Goal: Task Accomplishment & Management: Use online tool/utility

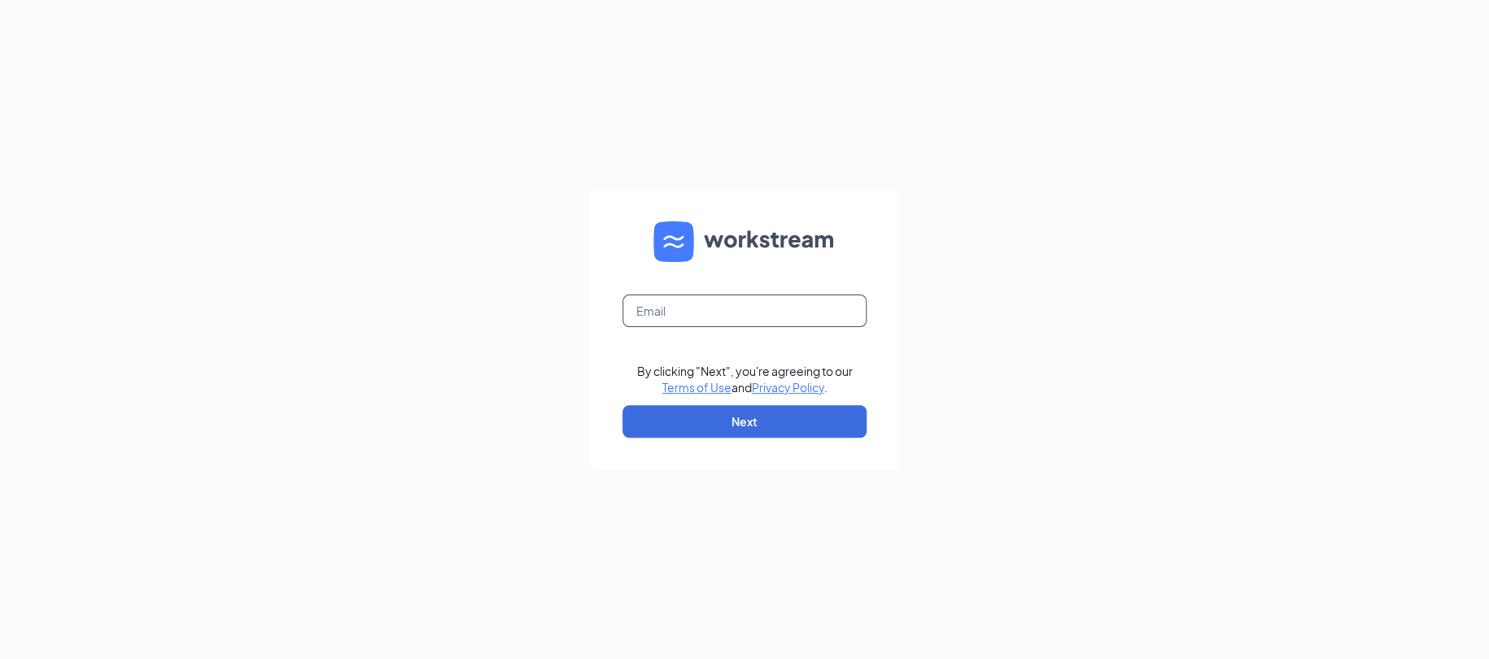
click at [738, 320] on input "text" at bounding box center [744, 311] width 244 height 33
type input "[EMAIL_ADDRESS][DOMAIN_NAME]"
click at [737, 417] on button "Next" at bounding box center [744, 421] width 244 height 33
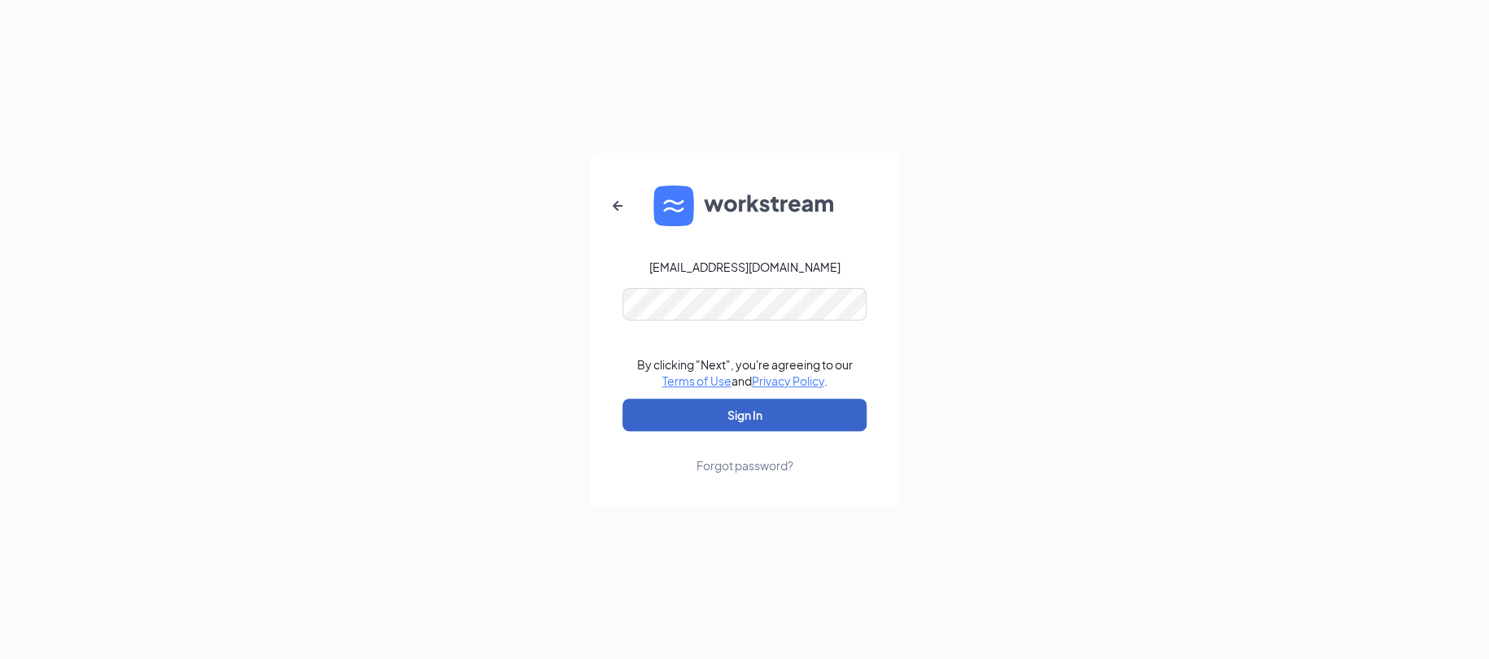
click at [733, 411] on button "Sign In" at bounding box center [744, 415] width 244 height 33
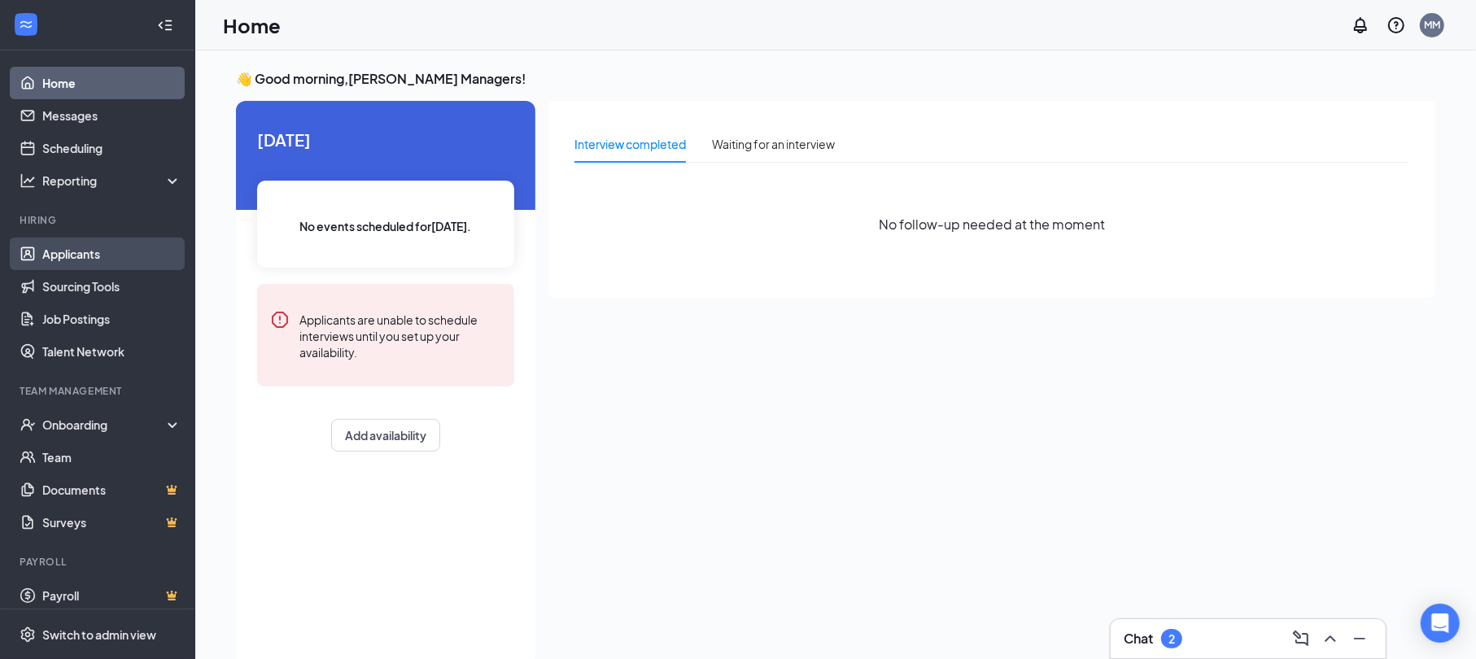
click at [57, 249] on link "Applicants" at bounding box center [111, 254] width 139 height 33
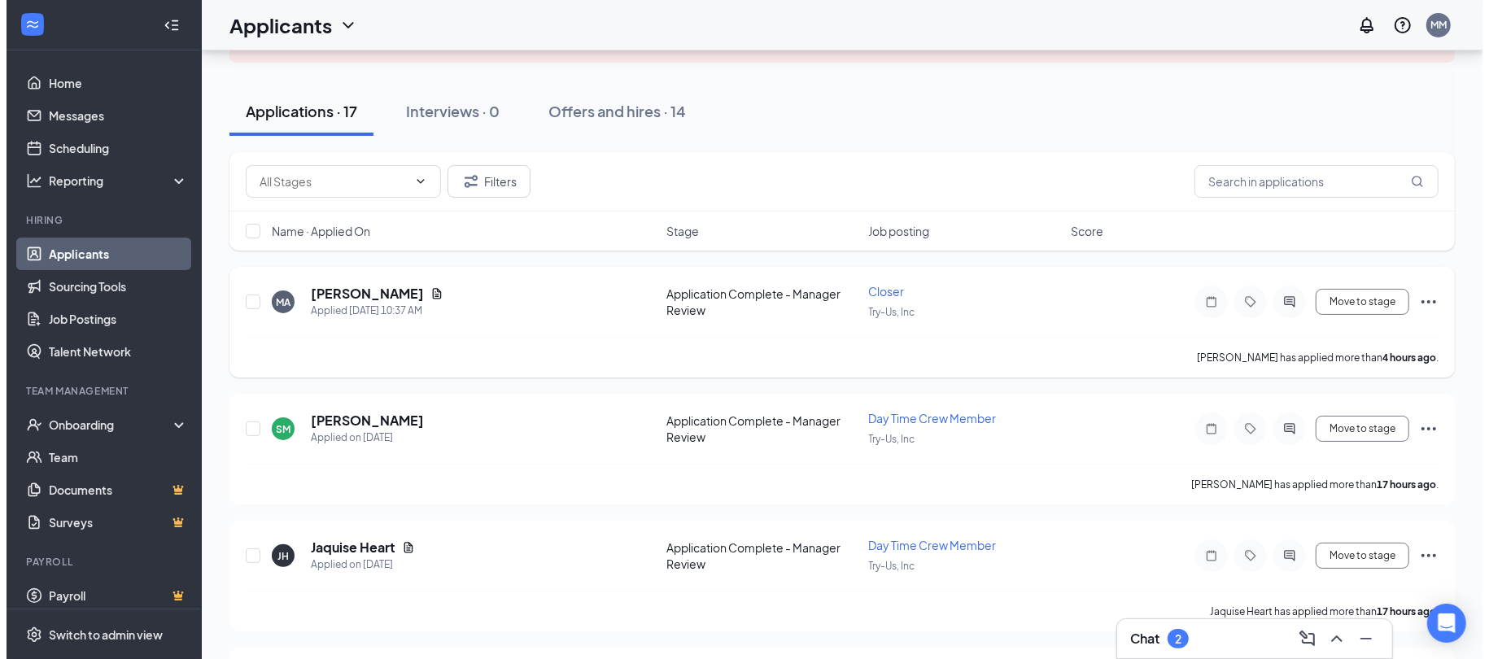
scroll to position [163, 0]
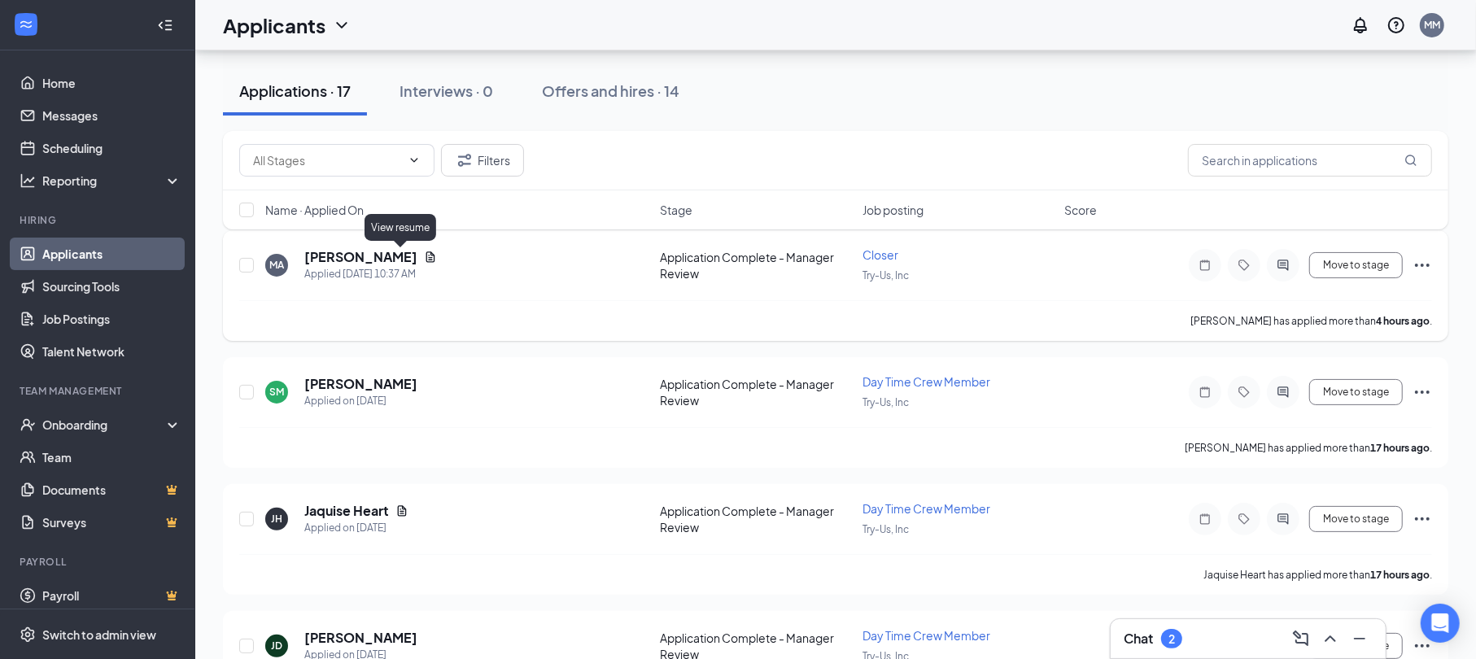
click at [424, 260] on icon "Document" at bounding box center [430, 257] width 13 height 13
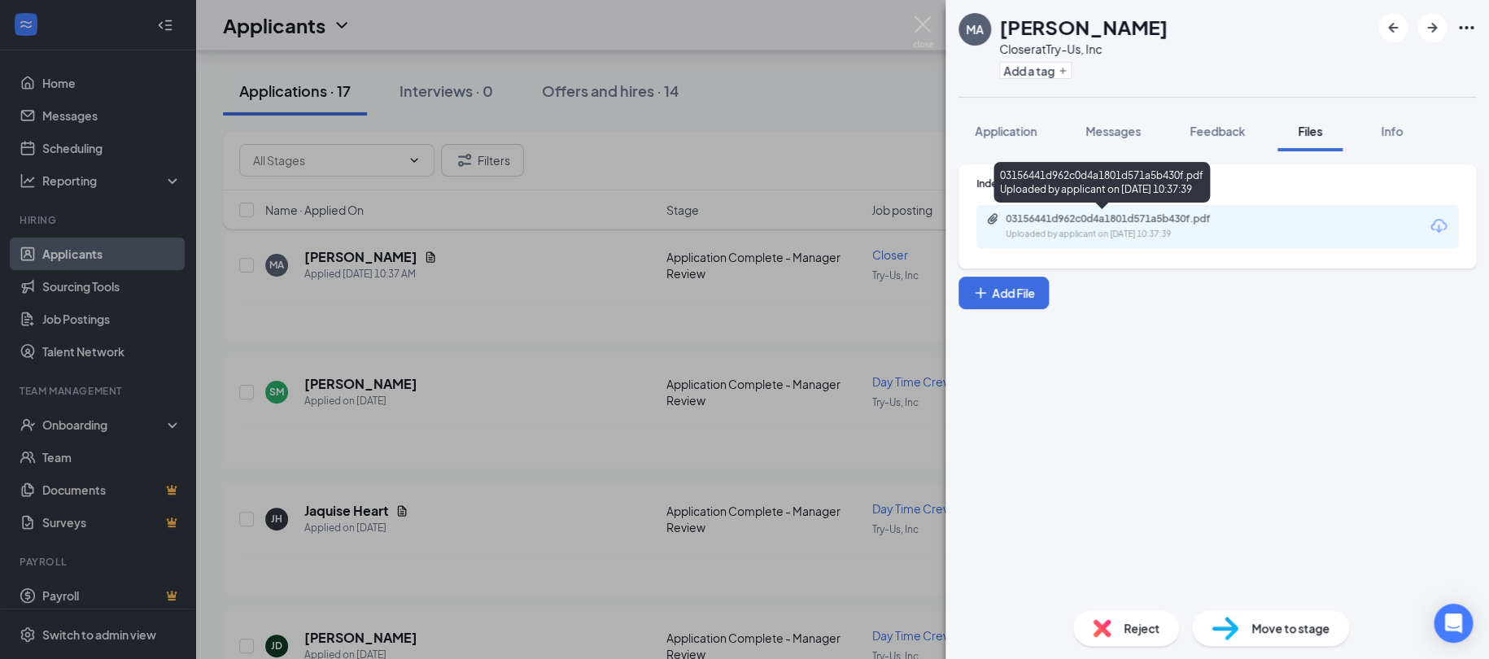
click at [1114, 233] on div "Uploaded by applicant on Sep 15, 2025 at 10:37:39" at bounding box center [1128, 234] width 244 height 13
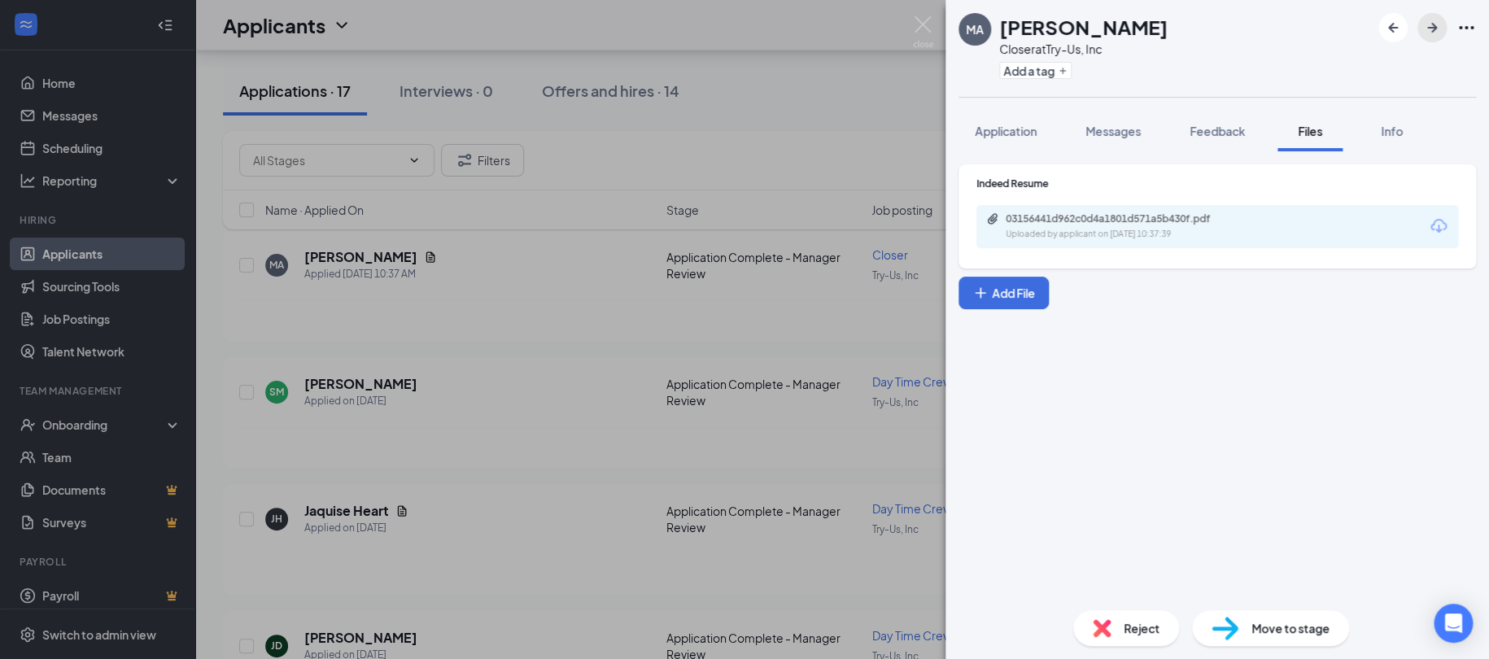
click at [1429, 37] on icon "ArrowRight" at bounding box center [1432, 28] width 20 height 20
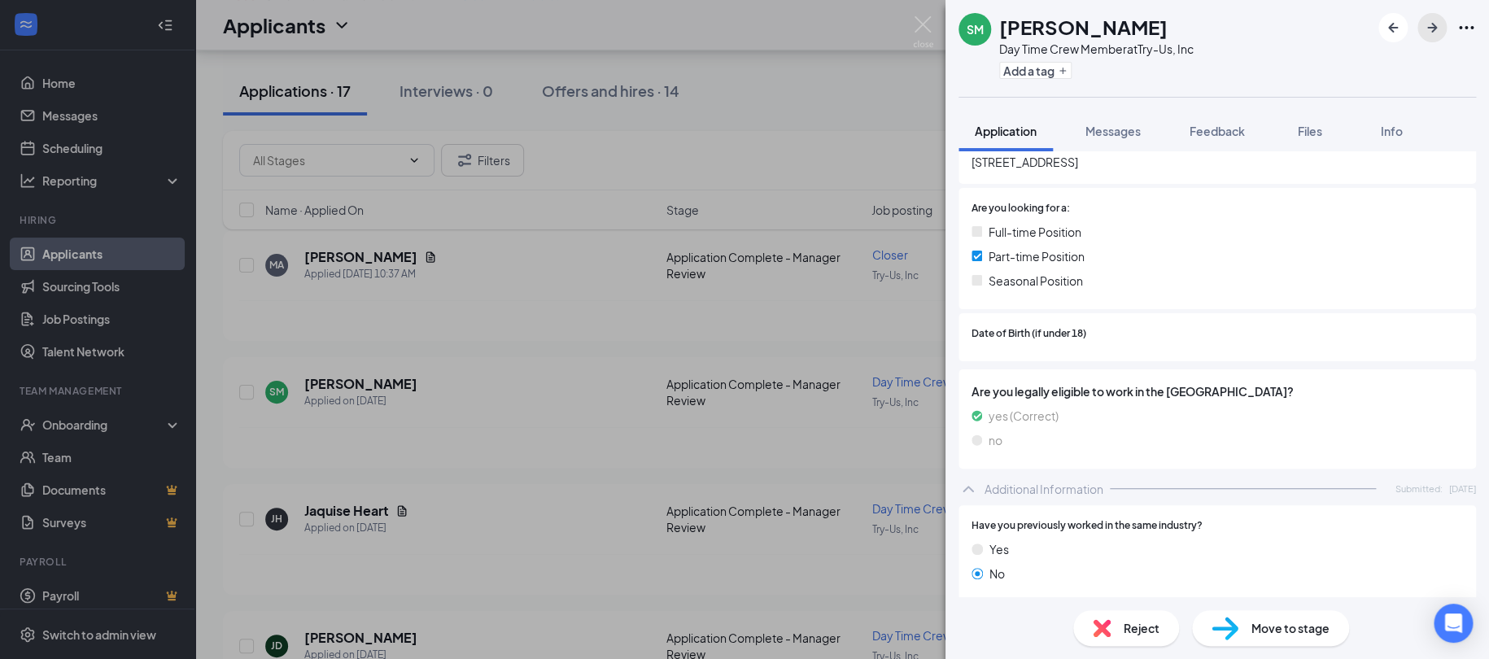
scroll to position [244, 0]
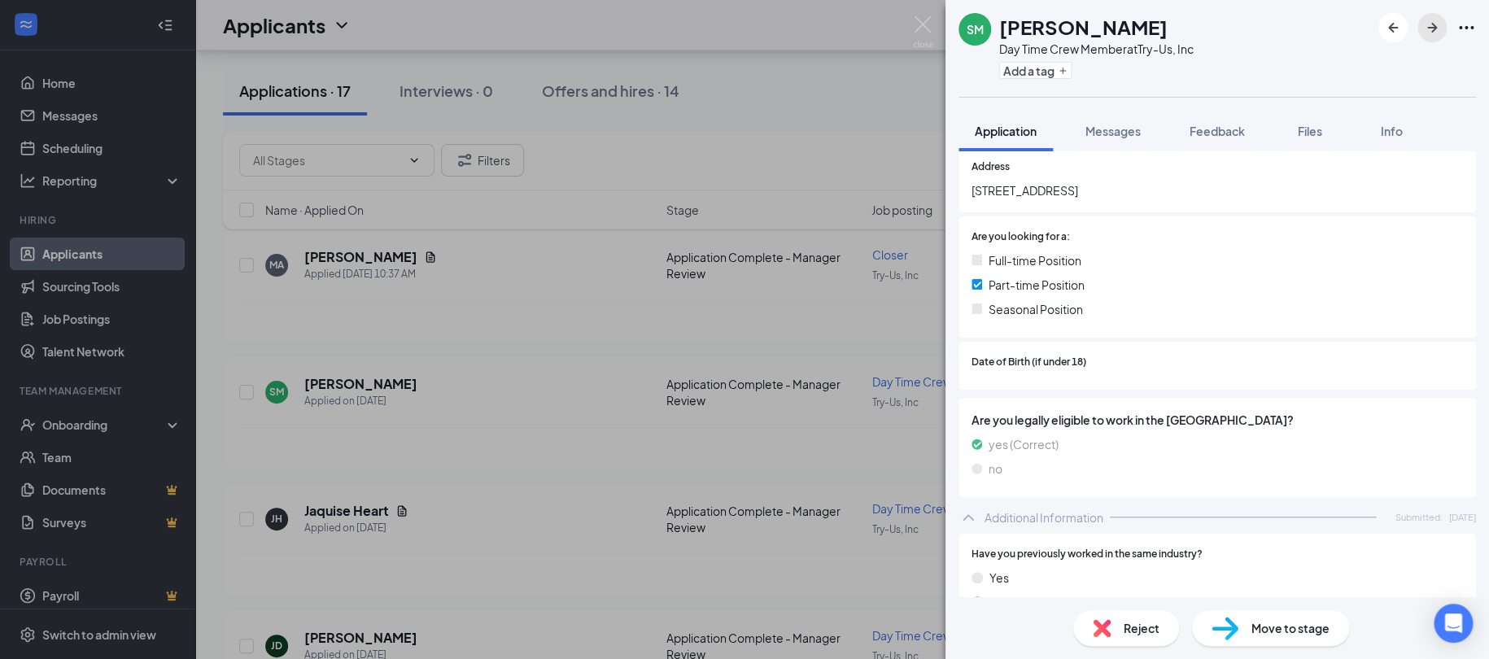
click at [1429, 27] on icon "ArrowRight" at bounding box center [1432, 28] width 10 height 10
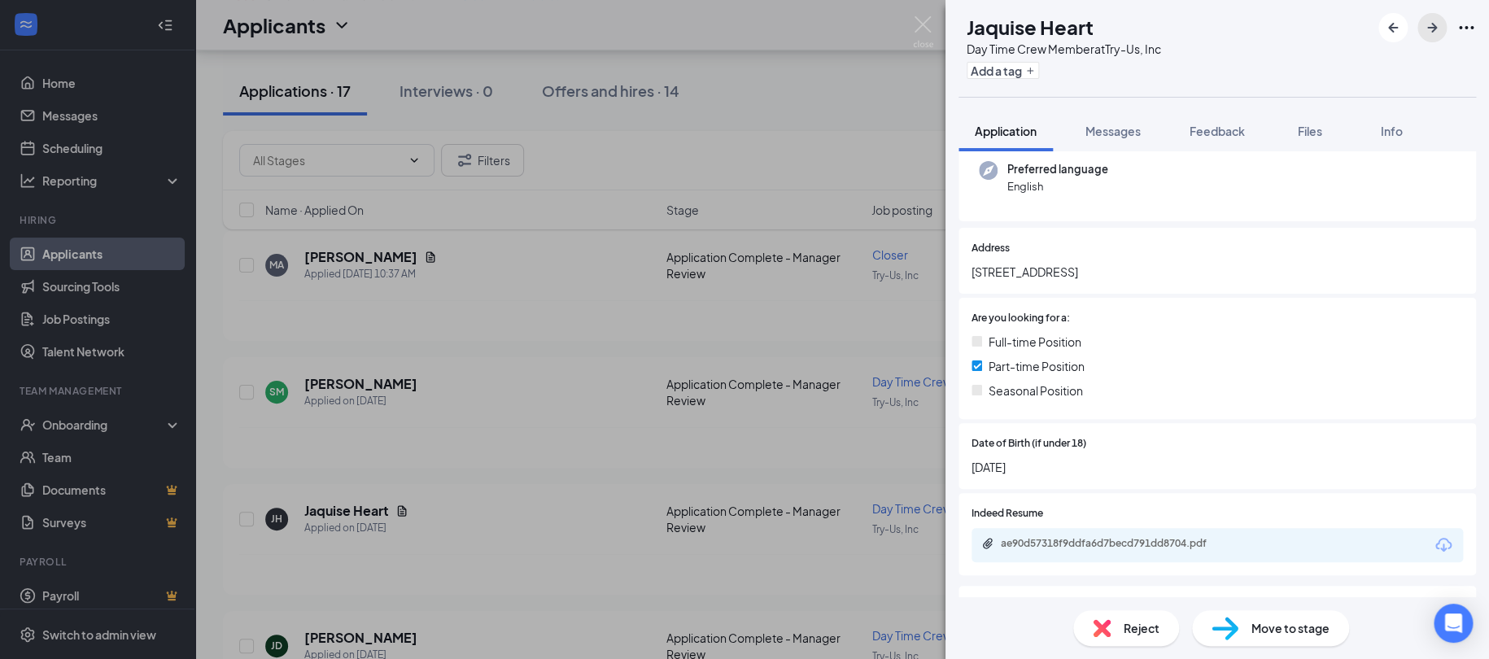
scroll to position [407, 0]
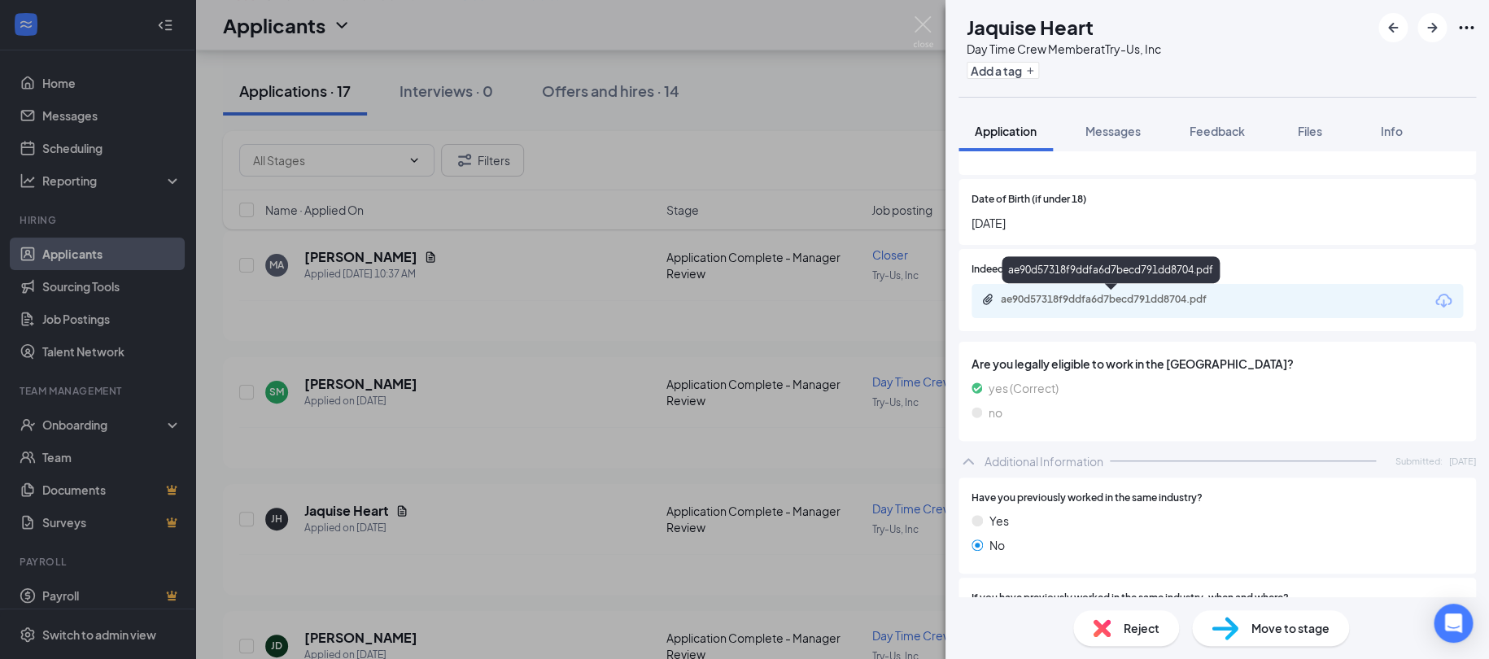
click at [1142, 300] on div "ae90d57318f9ddfa6d7becd791dd8704.pdf" at bounding box center [1115, 299] width 228 height 13
click at [1429, 33] on icon "ArrowRight" at bounding box center [1432, 28] width 20 height 20
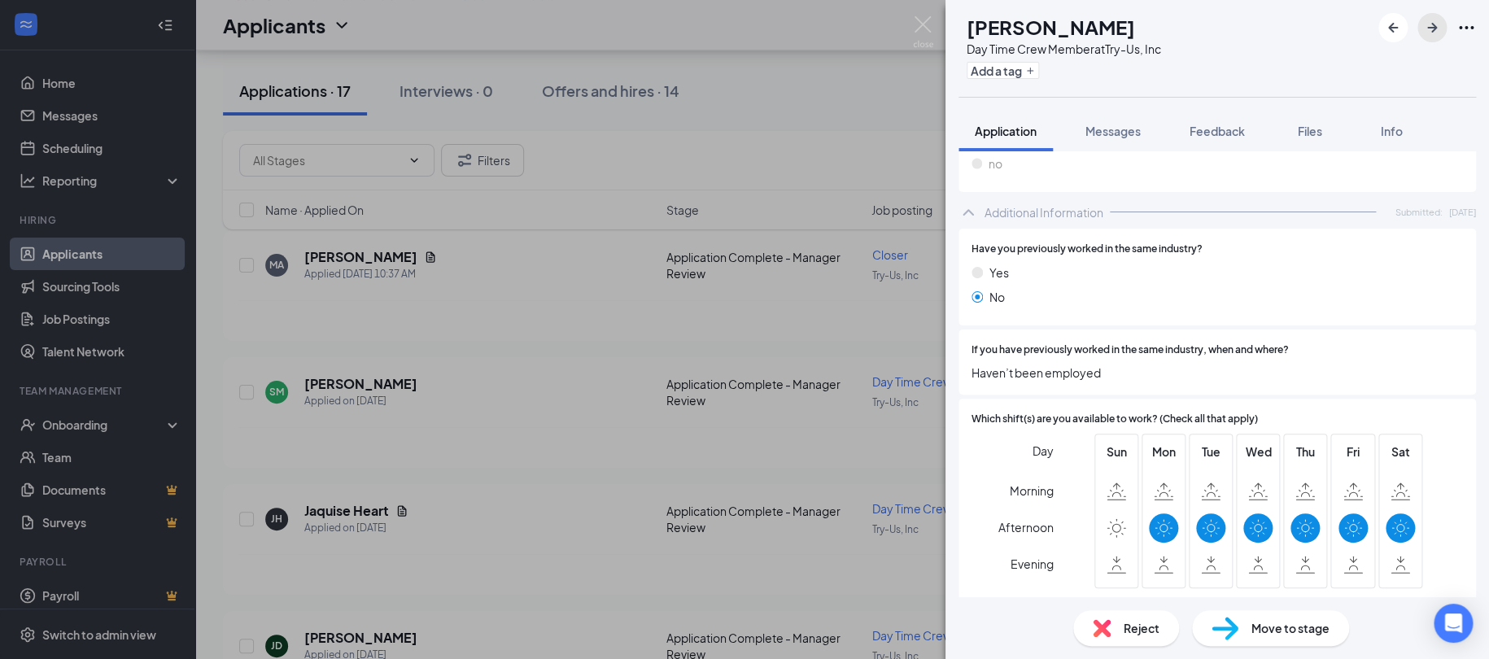
scroll to position [580, 0]
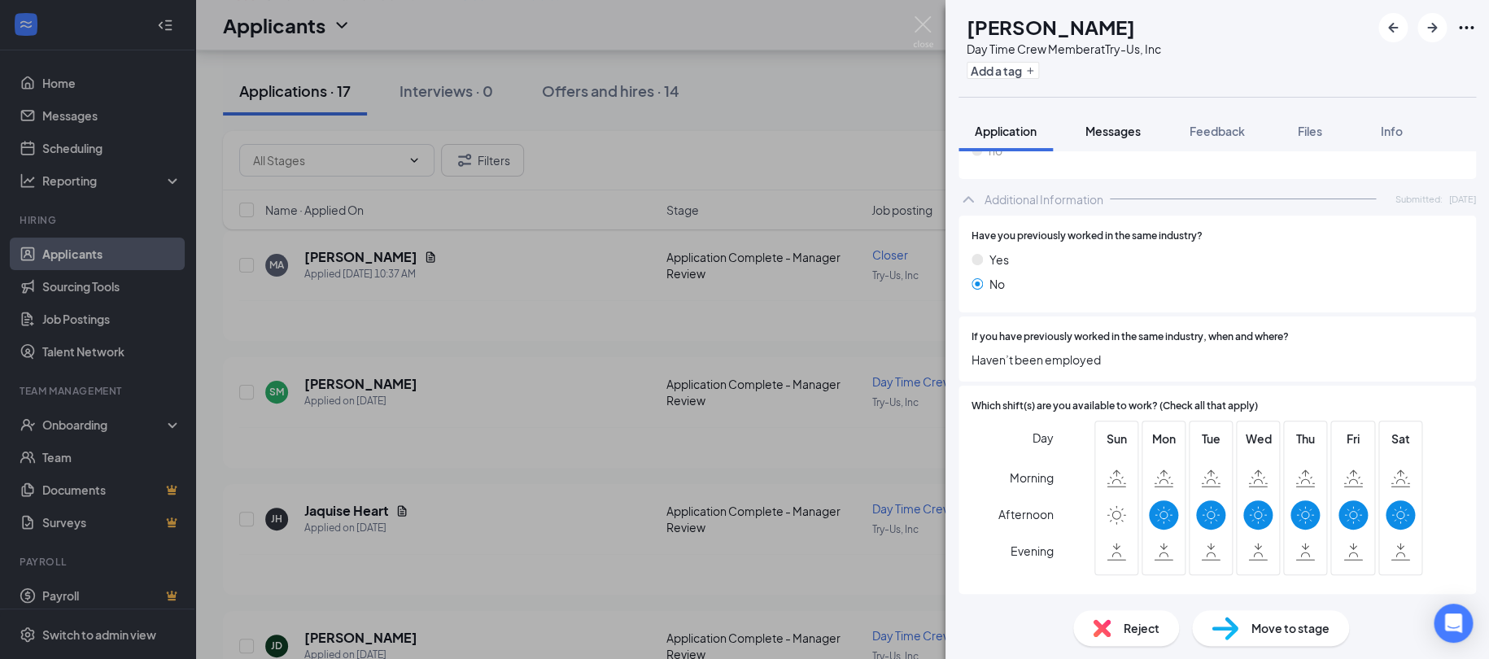
click at [1122, 136] on span "Messages" at bounding box center [1112, 131] width 55 height 15
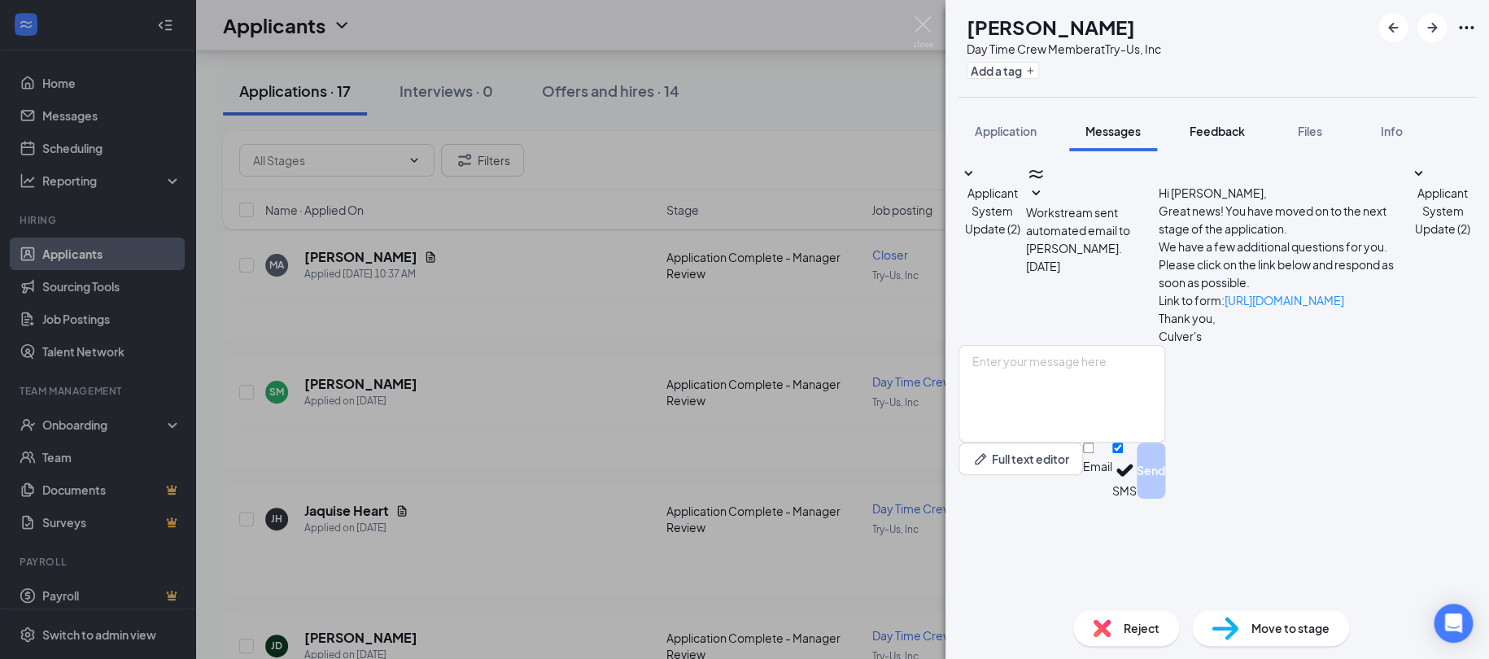
click at [1218, 124] on span "Feedback" at bounding box center [1216, 131] width 55 height 15
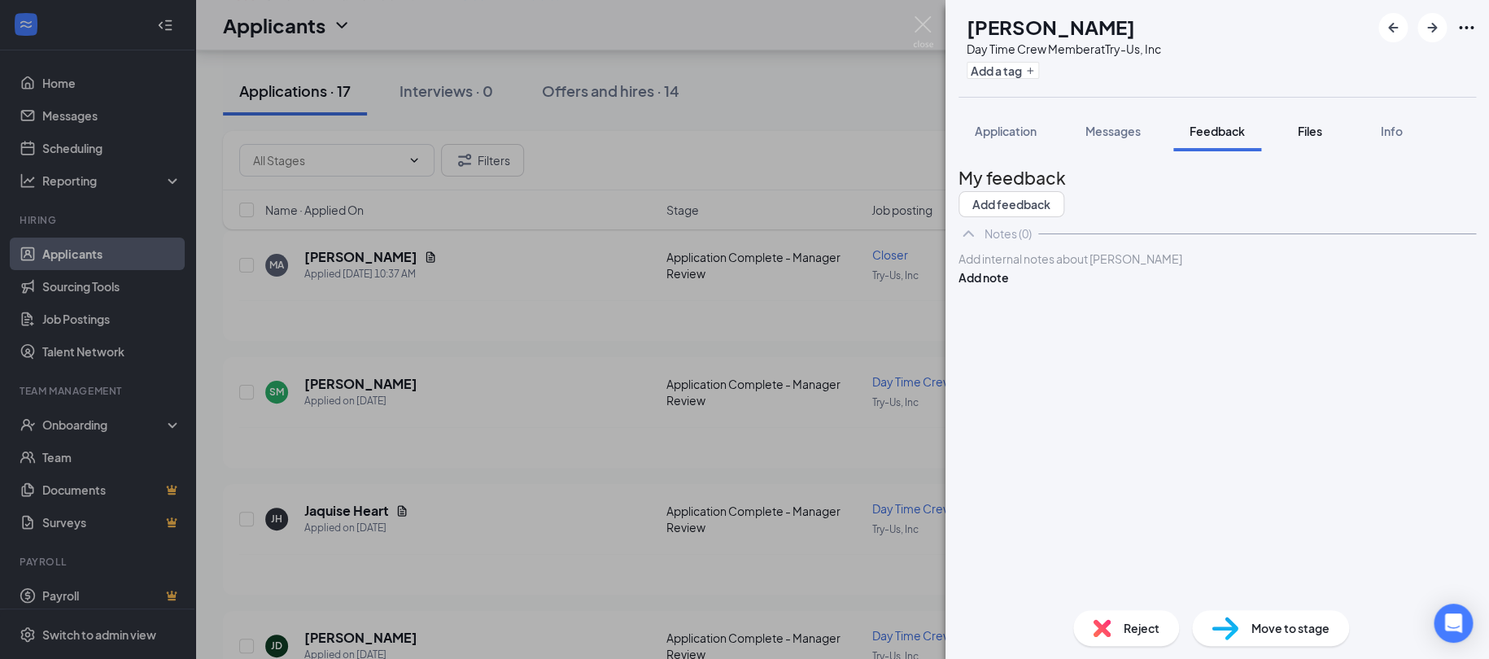
click at [1310, 127] on span "Files" at bounding box center [1310, 131] width 24 height 15
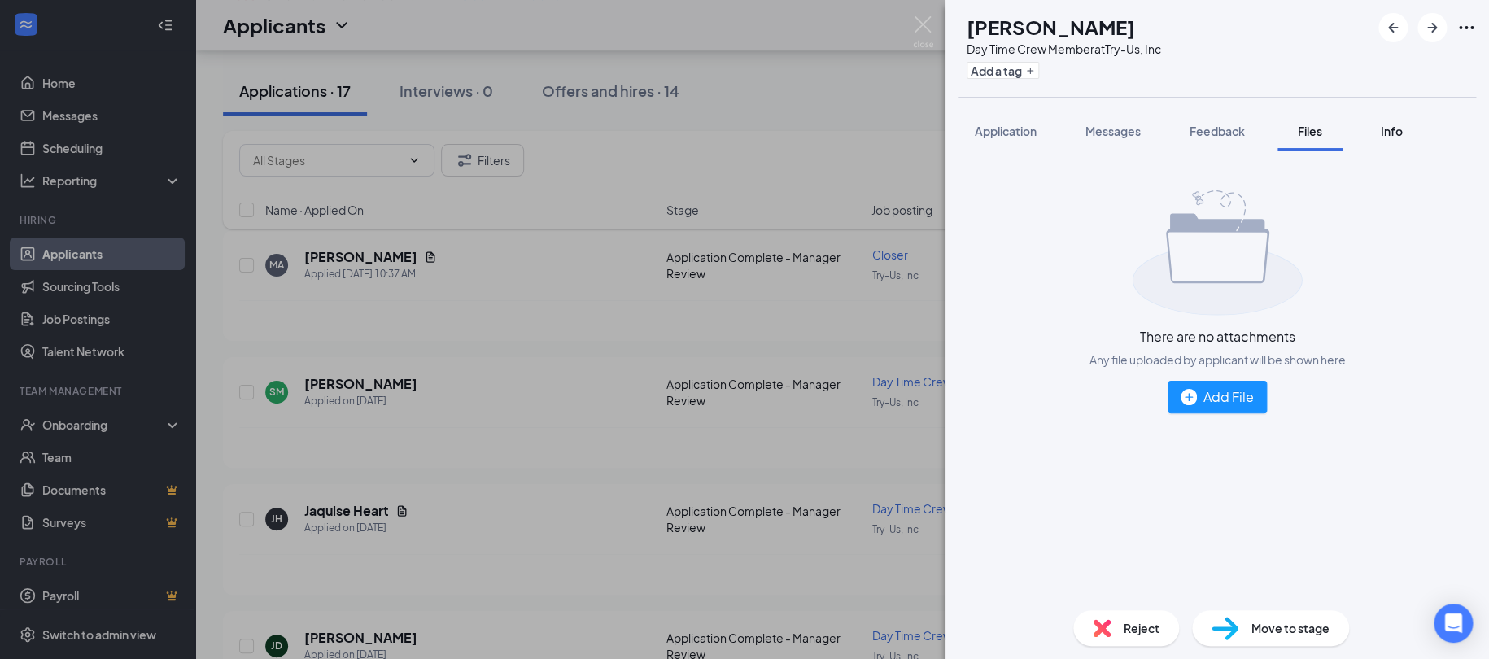
click at [1398, 131] on span "Info" at bounding box center [1392, 131] width 22 height 15
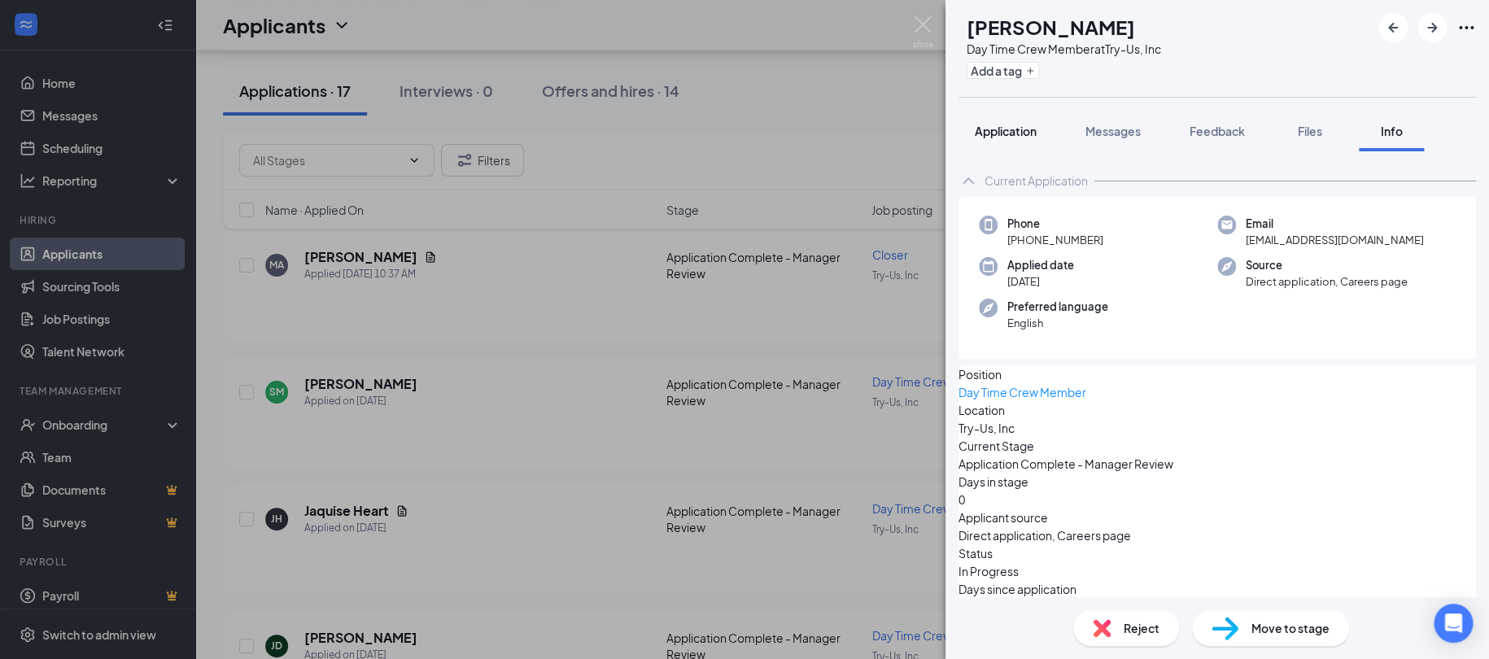
click at [1007, 126] on span "Application" at bounding box center [1006, 131] width 62 height 15
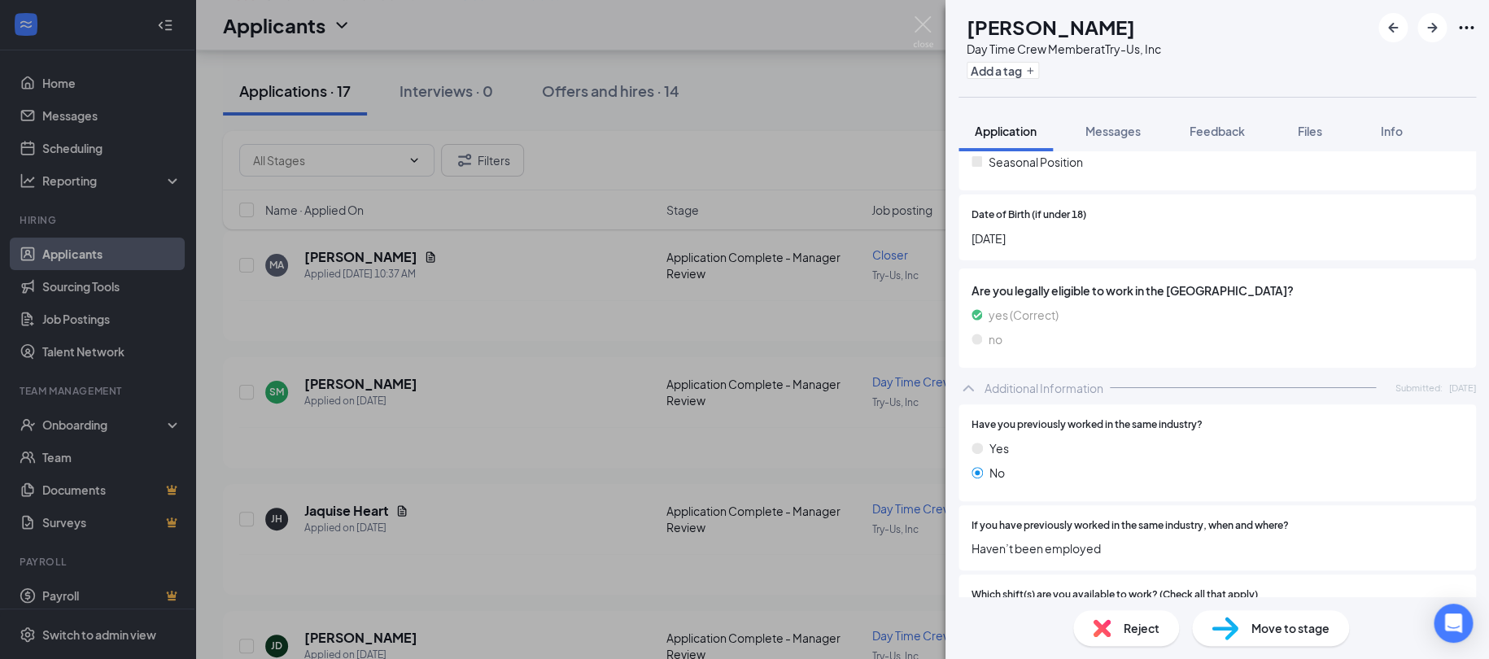
scroll to position [407, 0]
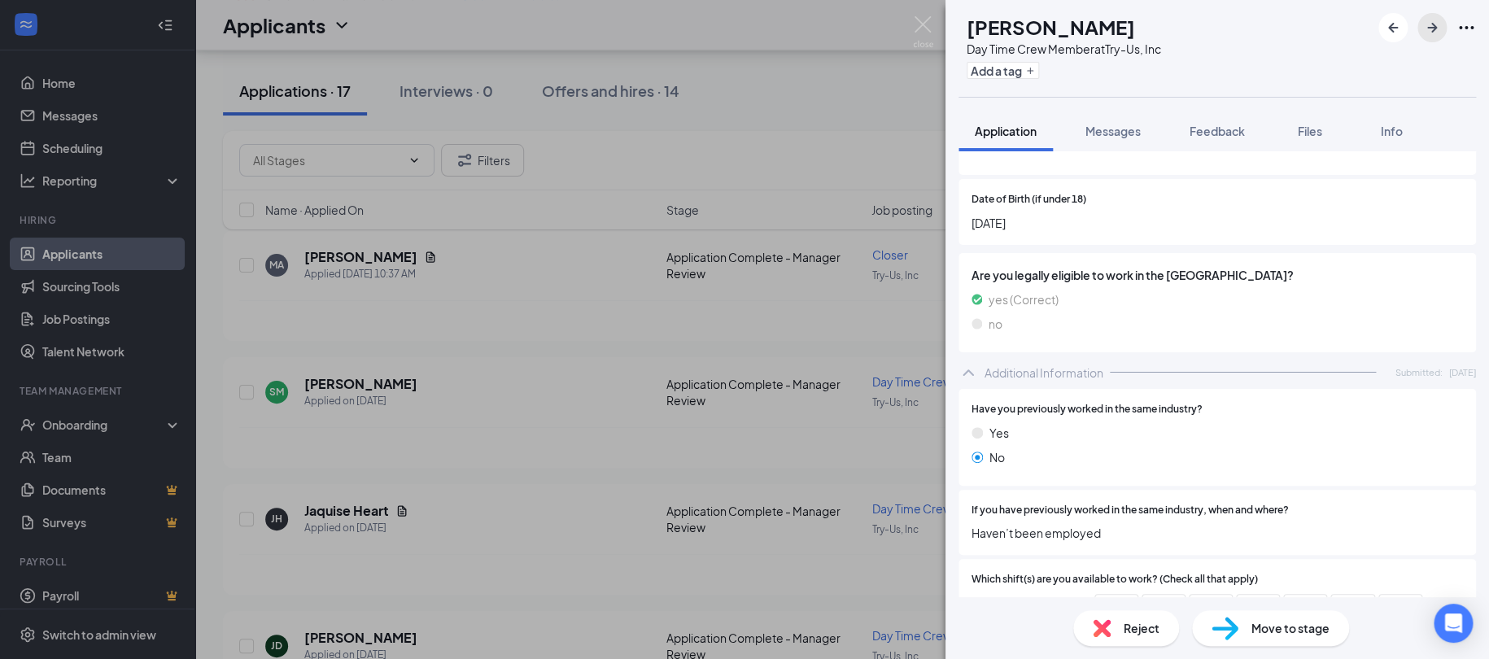
click at [1429, 24] on icon "ArrowRight" at bounding box center [1432, 28] width 20 height 20
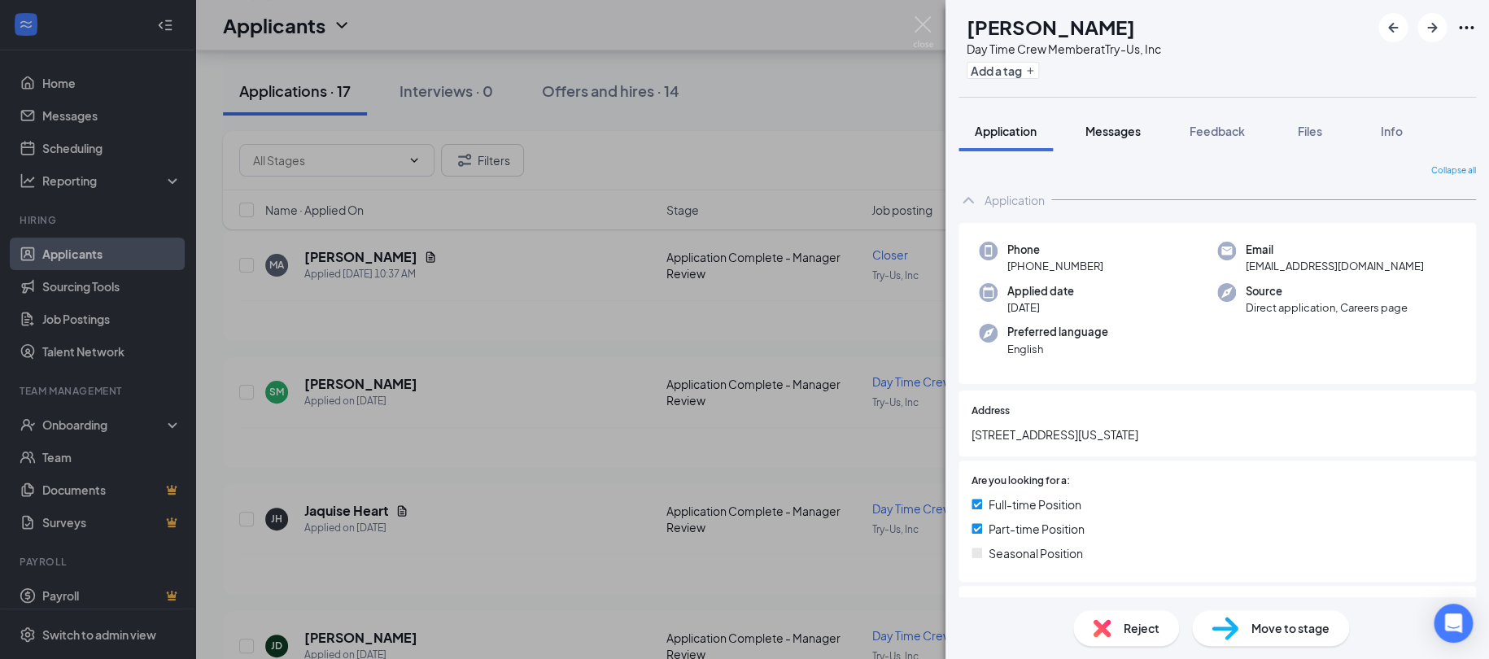
click at [1111, 125] on span "Messages" at bounding box center [1112, 131] width 55 height 15
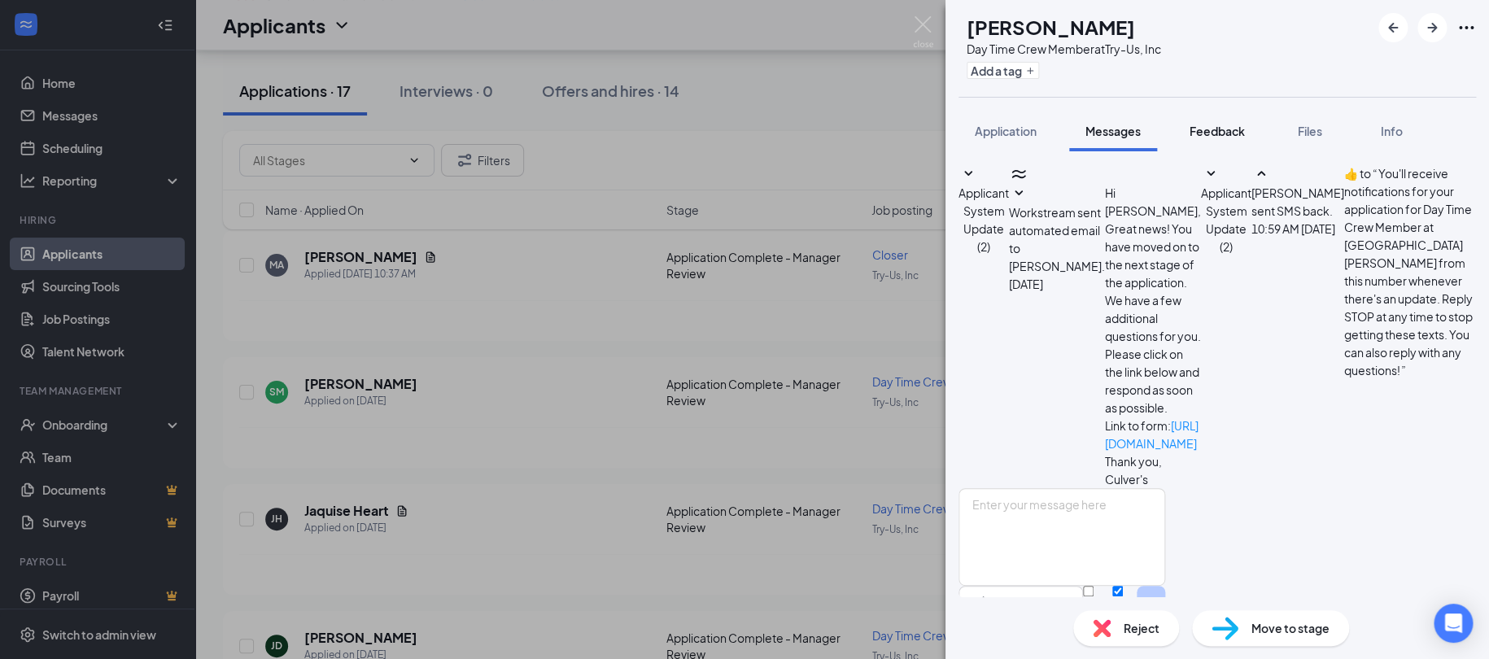
click at [1225, 137] on span "Feedback" at bounding box center [1216, 131] width 55 height 15
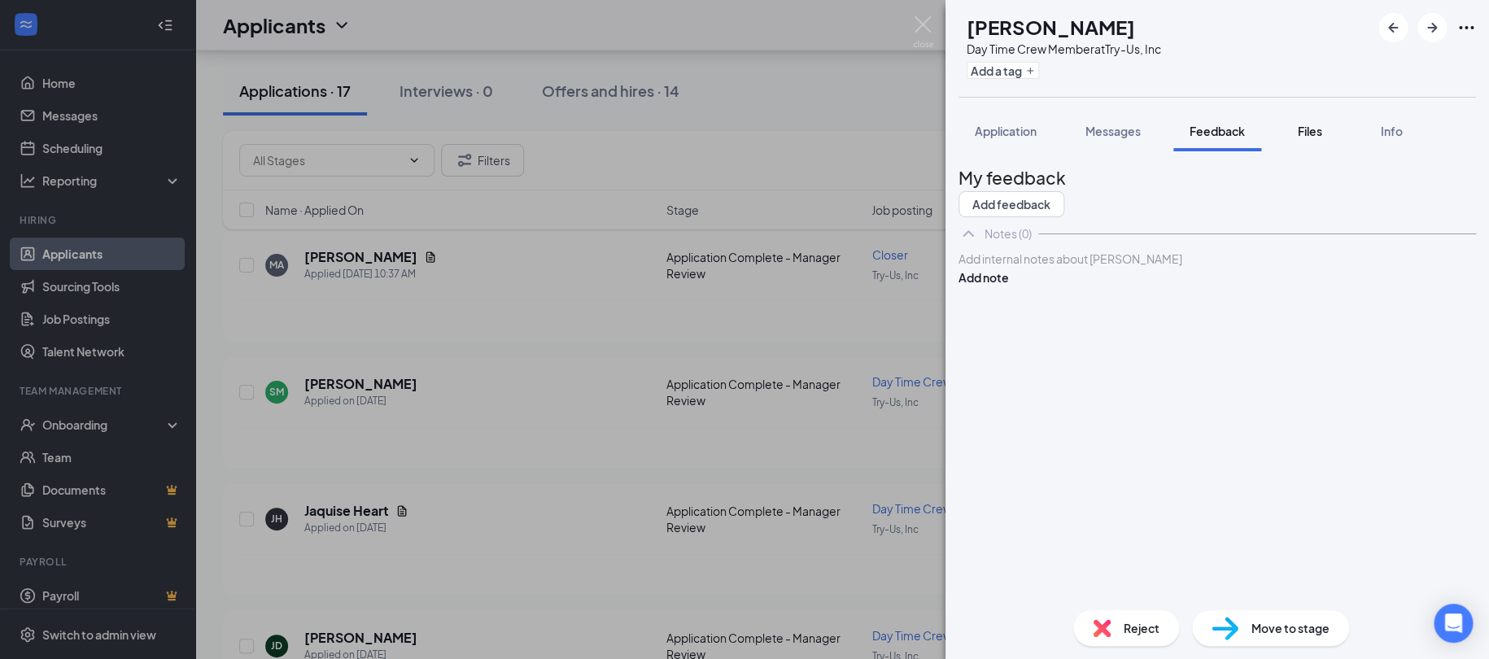
click at [1315, 133] on span "Files" at bounding box center [1310, 131] width 24 height 15
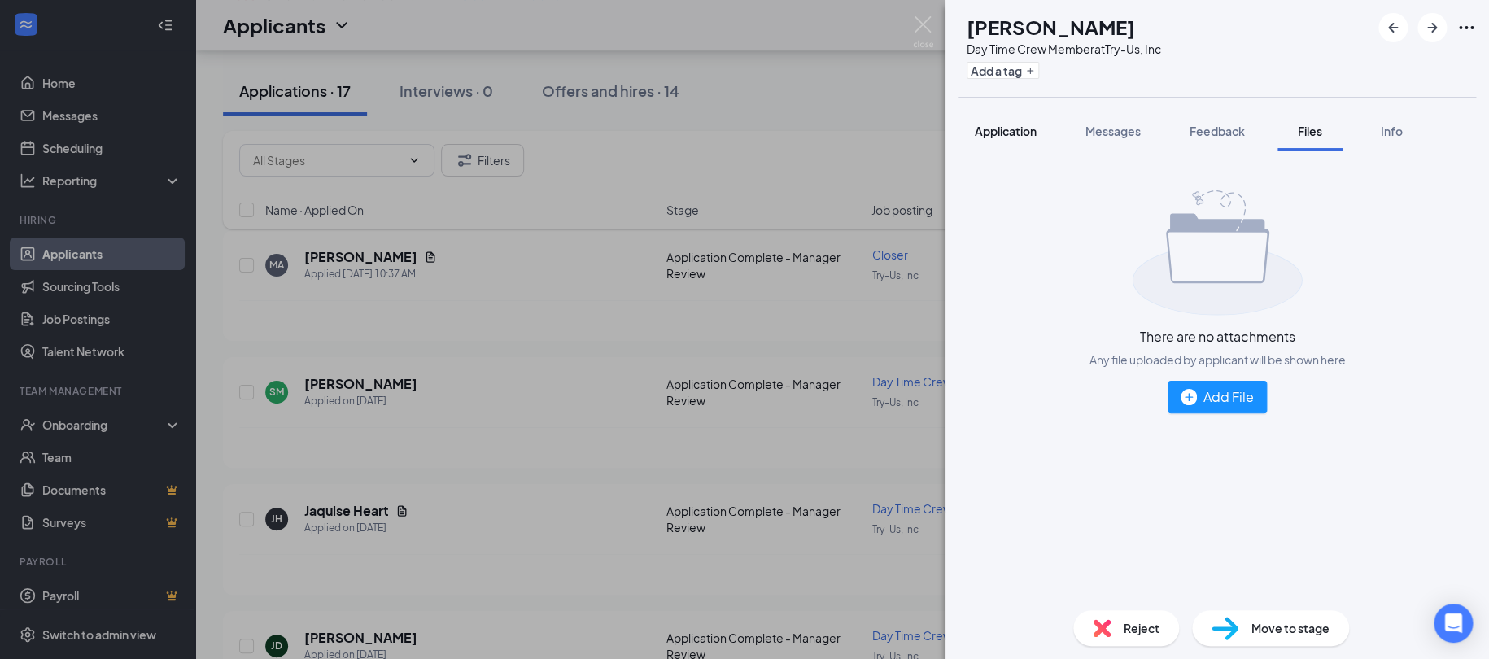
click at [1001, 126] on span "Application" at bounding box center [1006, 131] width 62 height 15
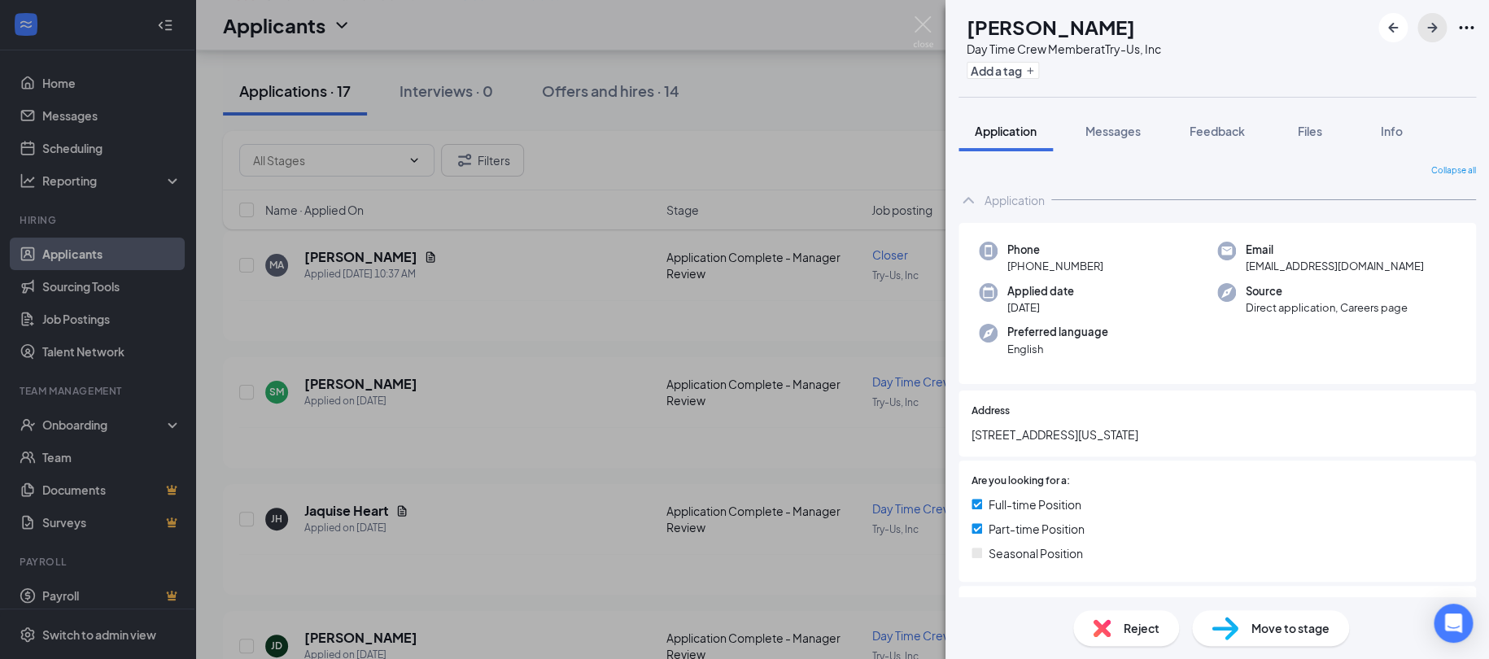
click at [1434, 28] on icon "ArrowRight" at bounding box center [1432, 28] width 10 height 10
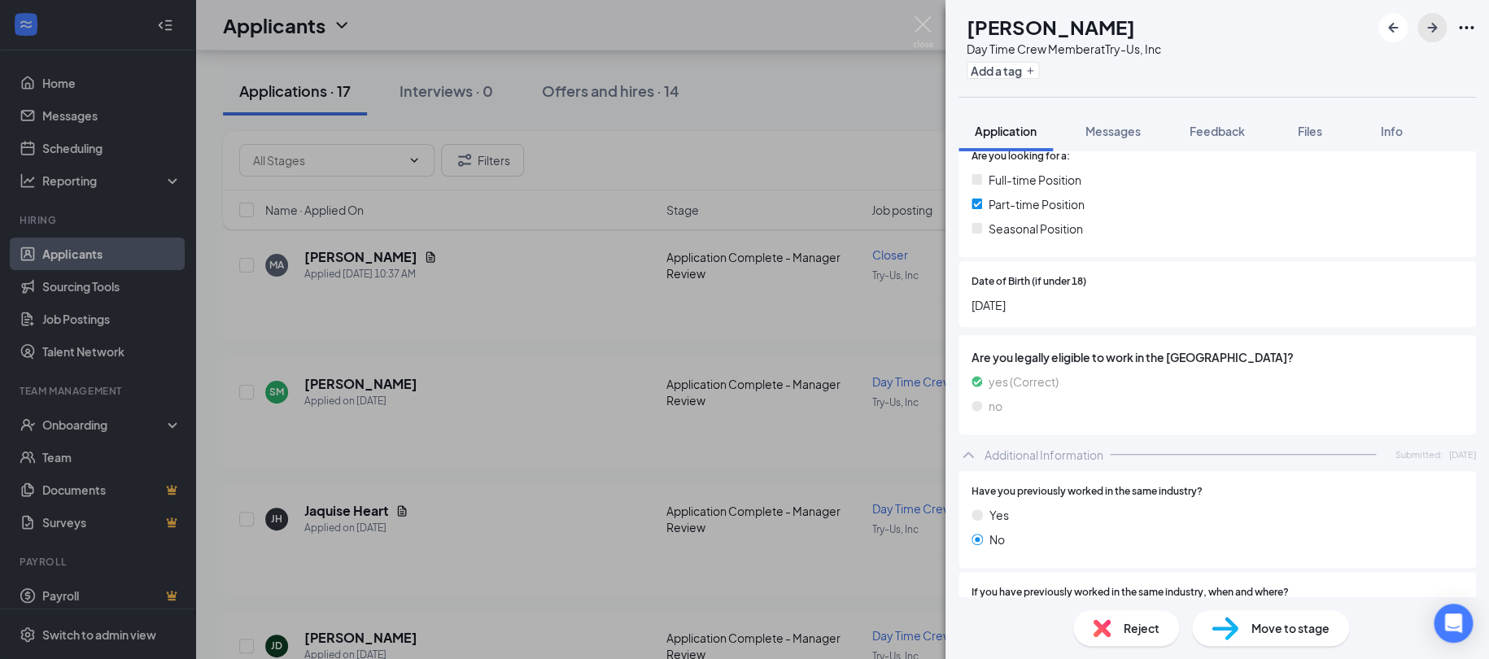
scroll to position [325, 0]
click at [1425, 25] on icon "ArrowRight" at bounding box center [1432, 28] width 20 height 20
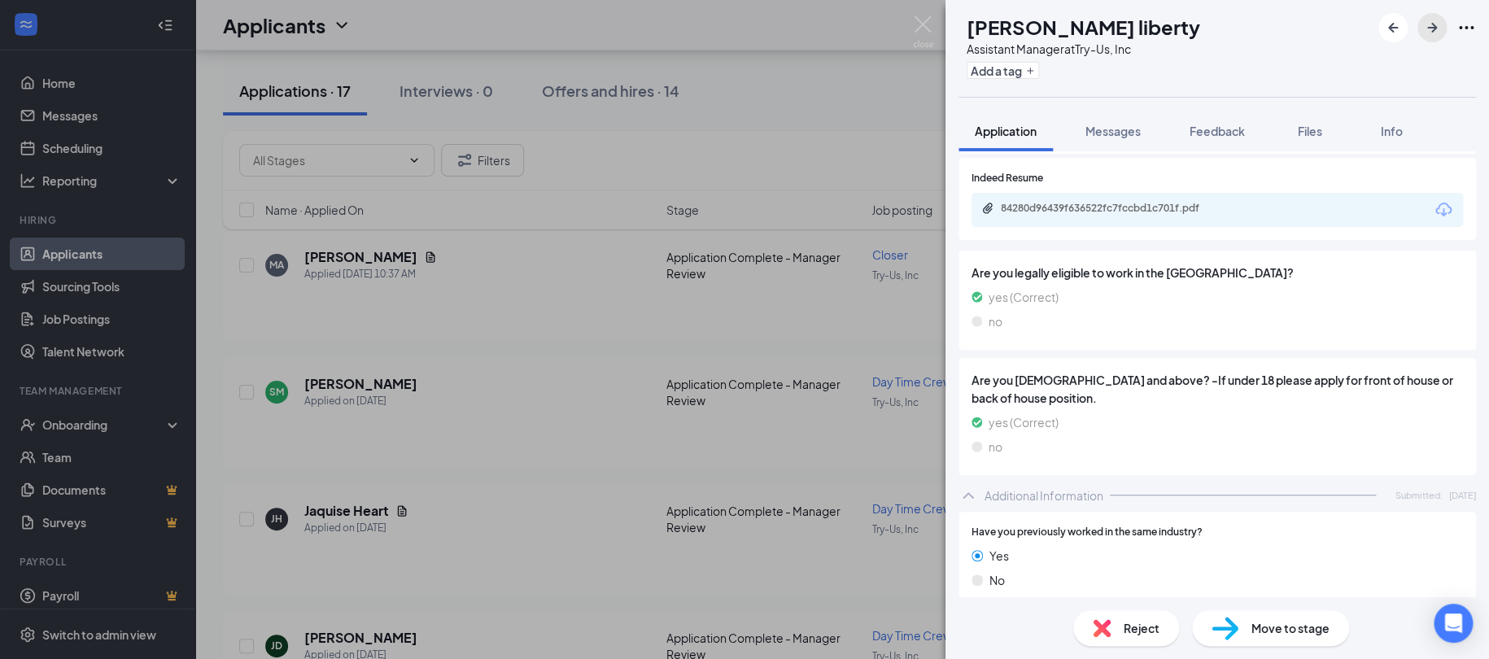
scroll to position [241, 0]
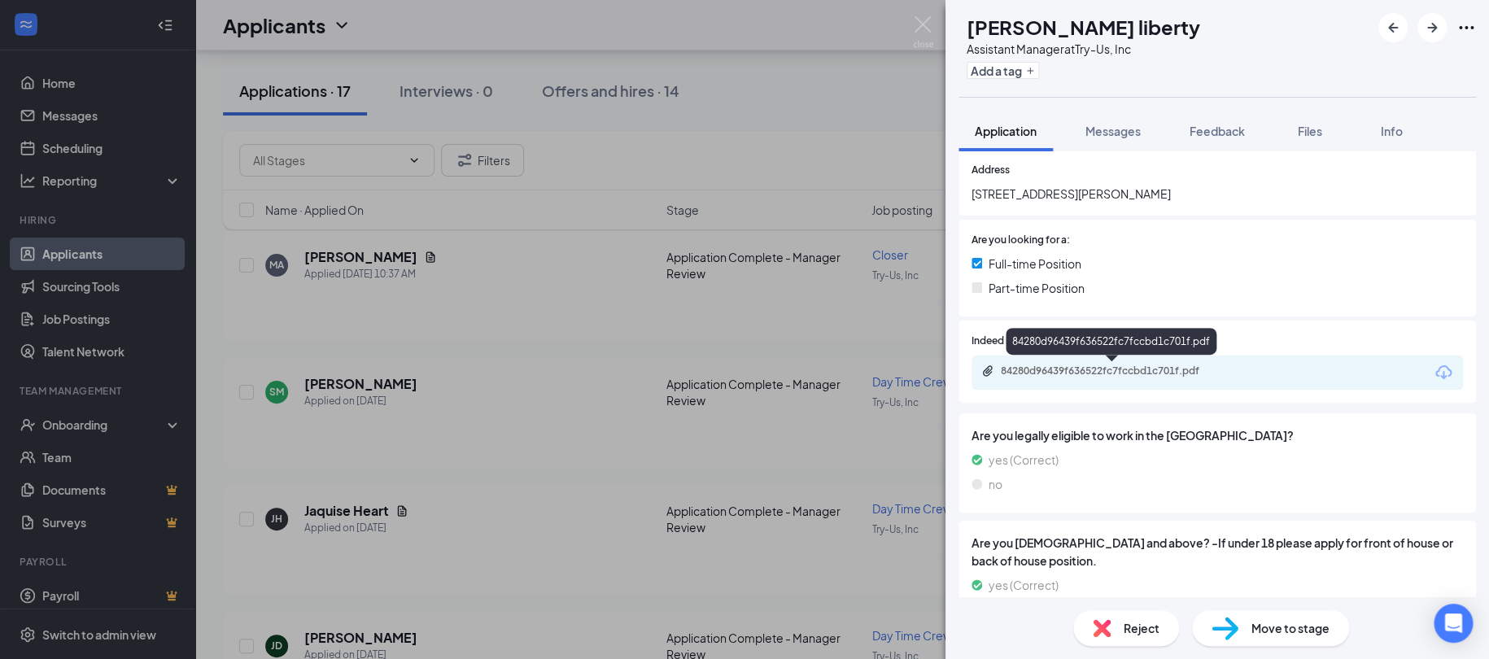
click at [1148, 373] on div "84280d96439f636522fc7fccbd1c701f.pdf" at bounding box center [1115, 370] width 228 height 13
click at [1432, 33] on icon "ArrowRight" at bounding box center [1432, 28] width 20 height 20
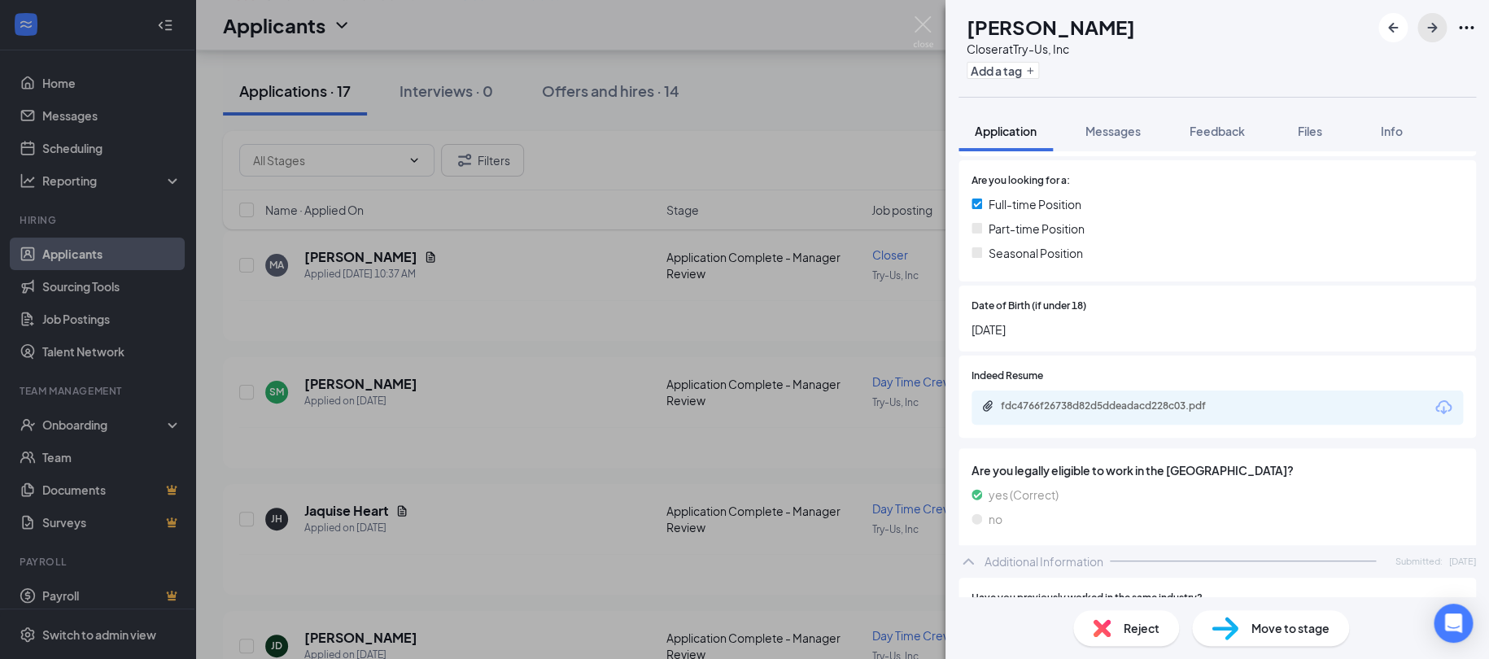
scroll to position [325, 0]
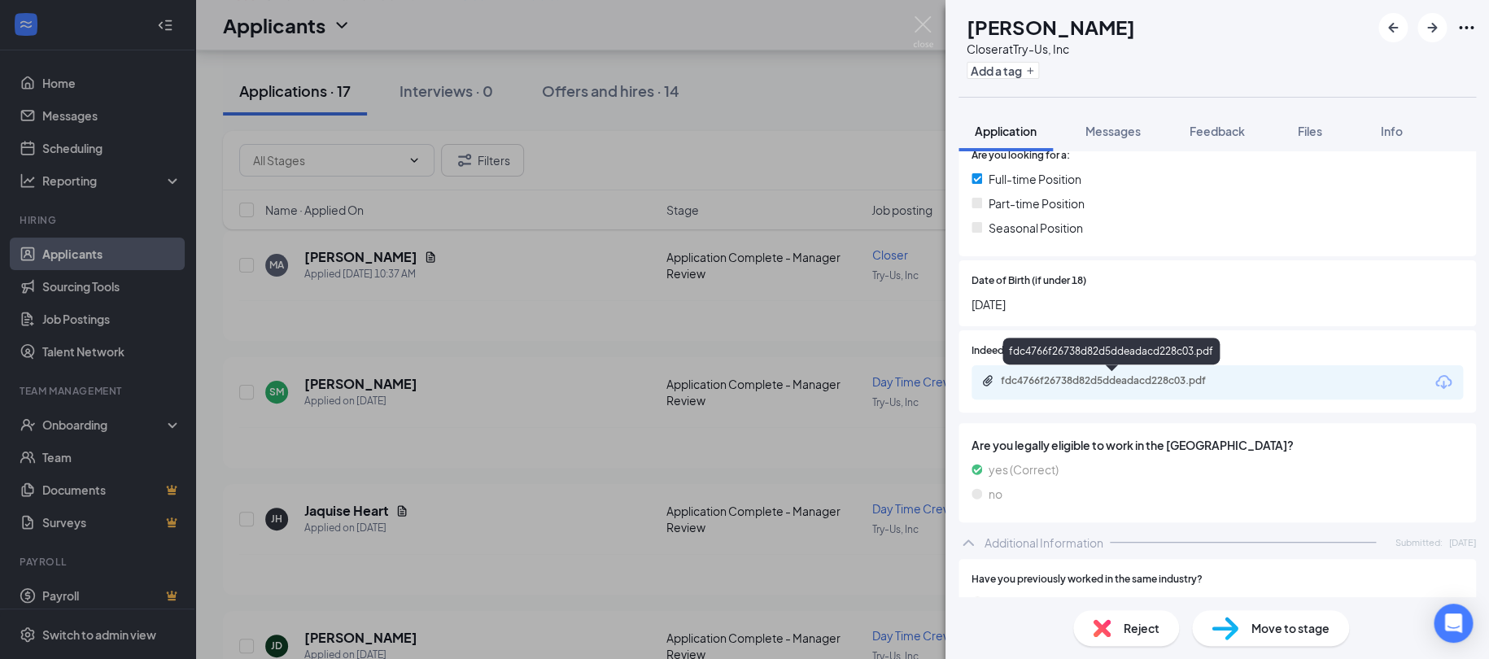
click at [1130, 377] on div "fdc4766f26738d82d5ddeadacd228c03.pdf" at bounding box center [1115, 380] width 228 height 13
click at [1431, 33] on icon "ArrowRight" at bounding box center [1432, 28] width 20 height 20
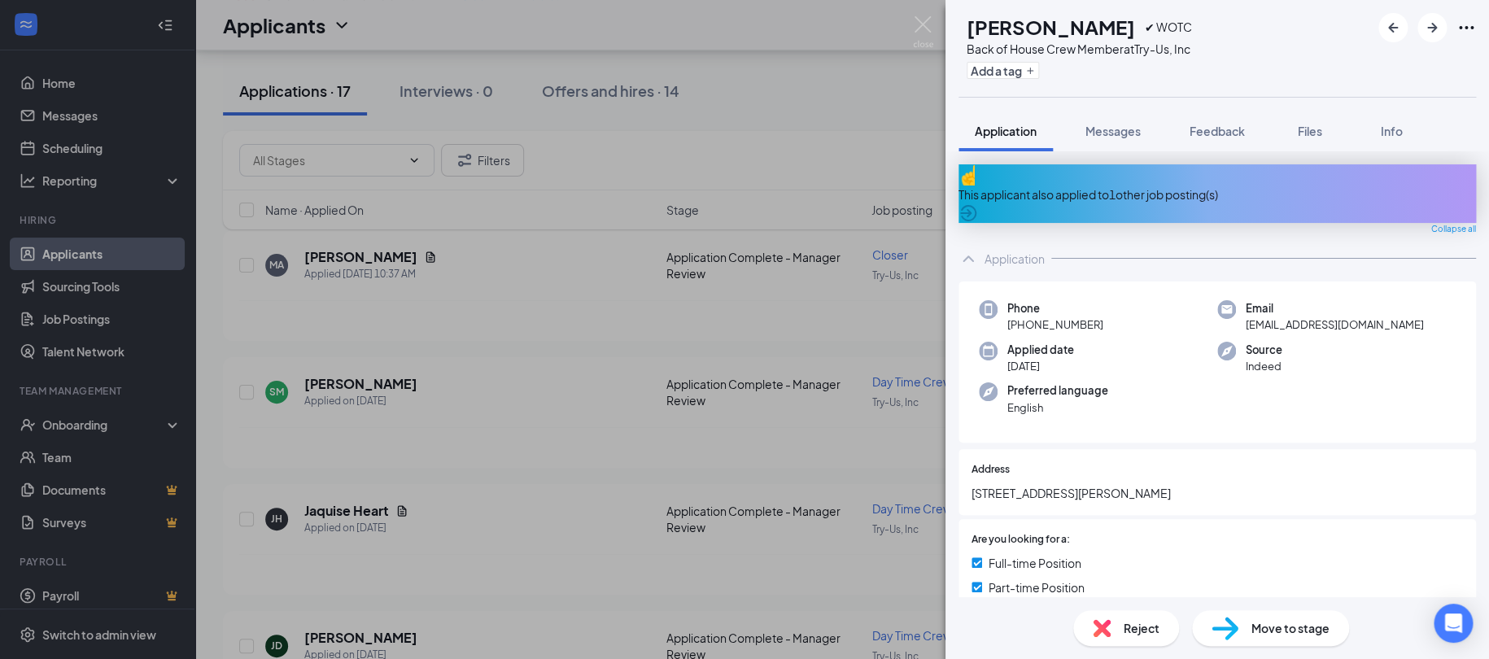
click at [1128, 192] on div "This applicant also applied to 1 other job posting(s)" at bounding box center [1216, 193] width 517 height 59
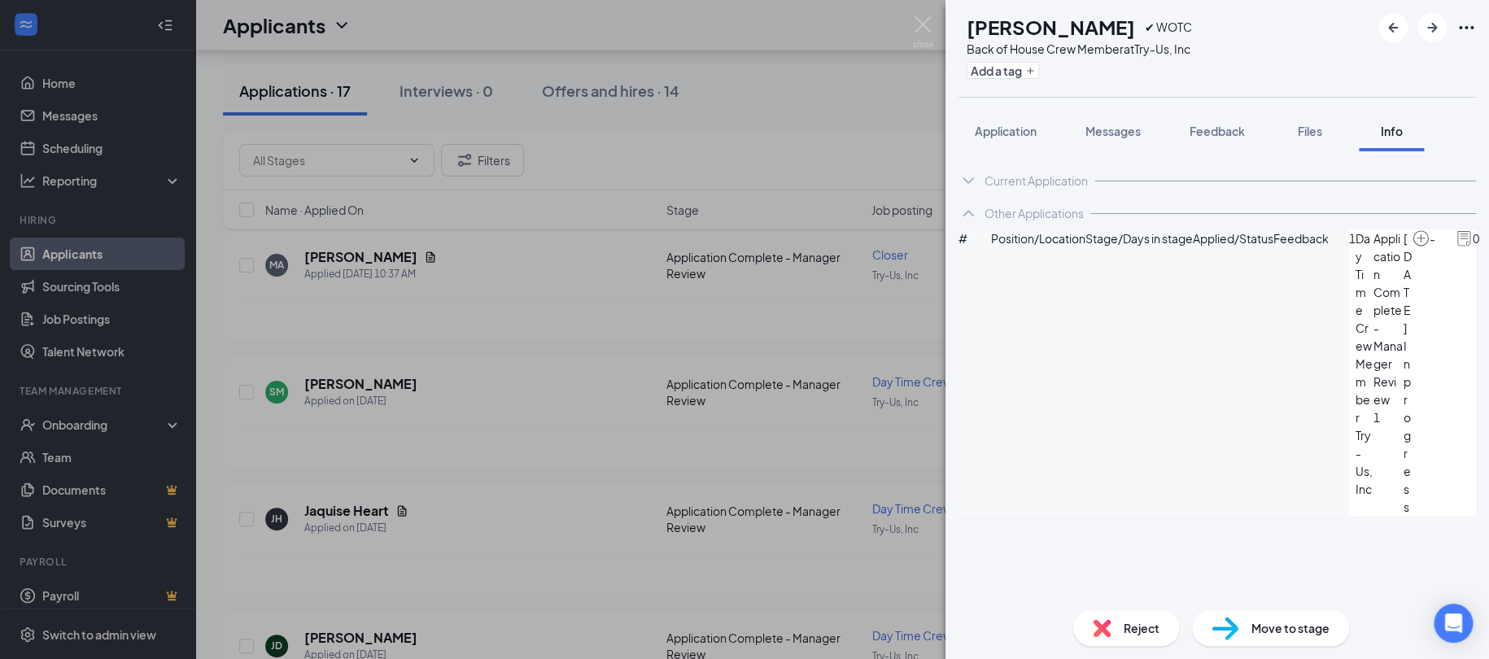
click at [1373, 314] on span "Application Complete - Manager Review" at bounding box center [1388, 318] width 30 height 179
click at [1107, 124] on span "Messages" at bounding box center [1112, 131] width 55 height 15
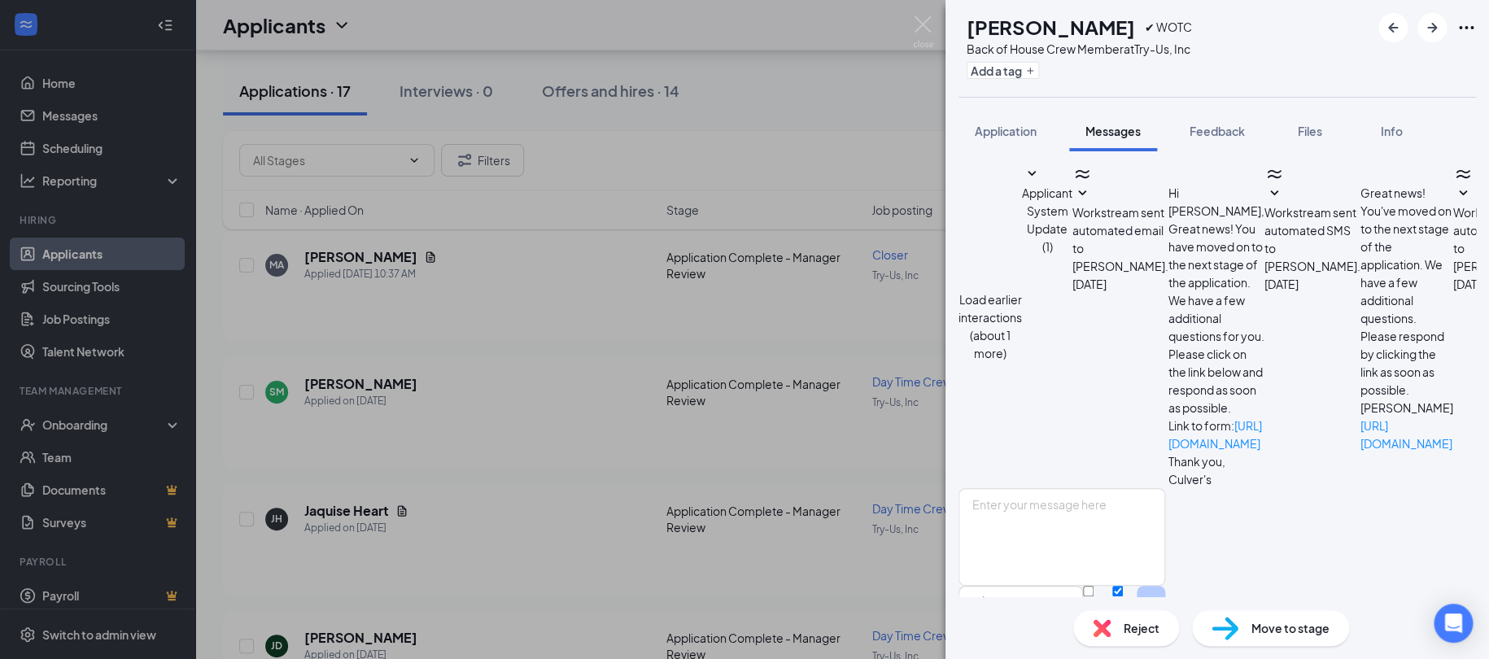
scroll to position [415, 0]
click at [1001, 128] on span "Application" at bounding box center [1006, 131] width 62 height 15
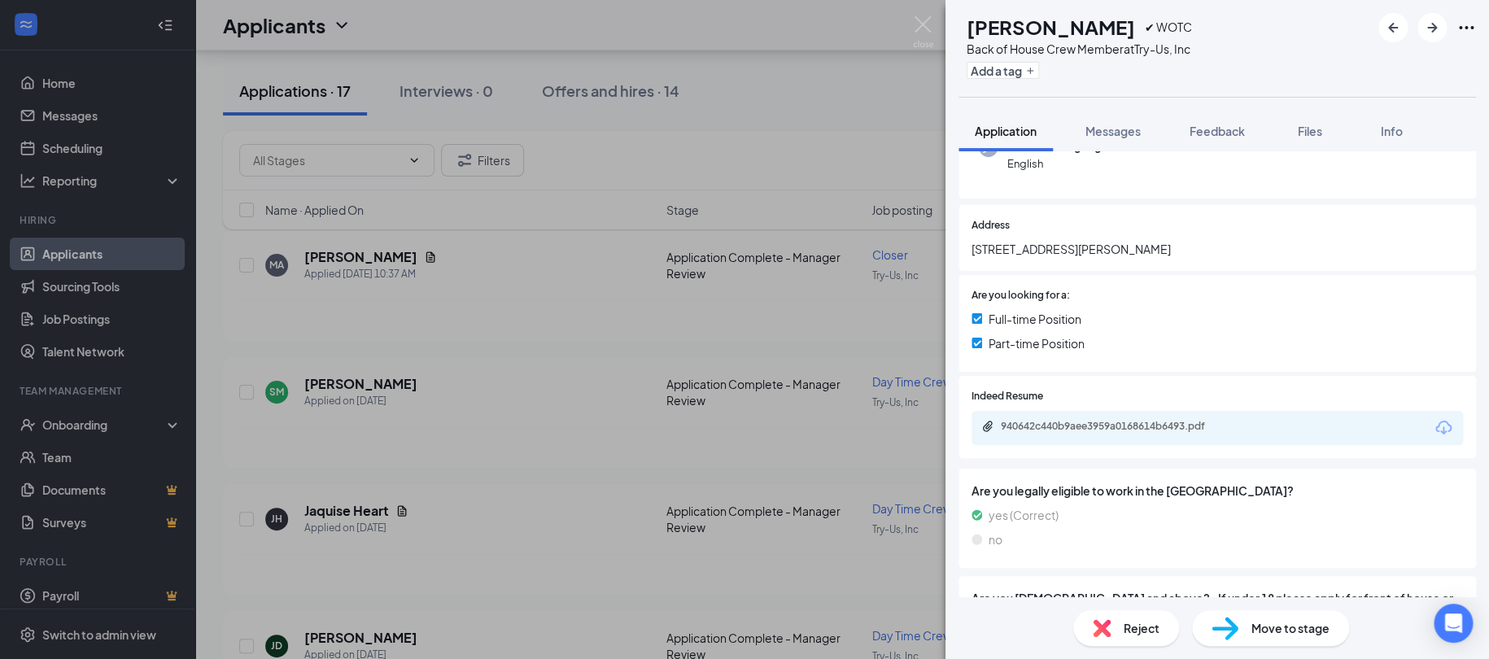
scroll to position [325, 0]
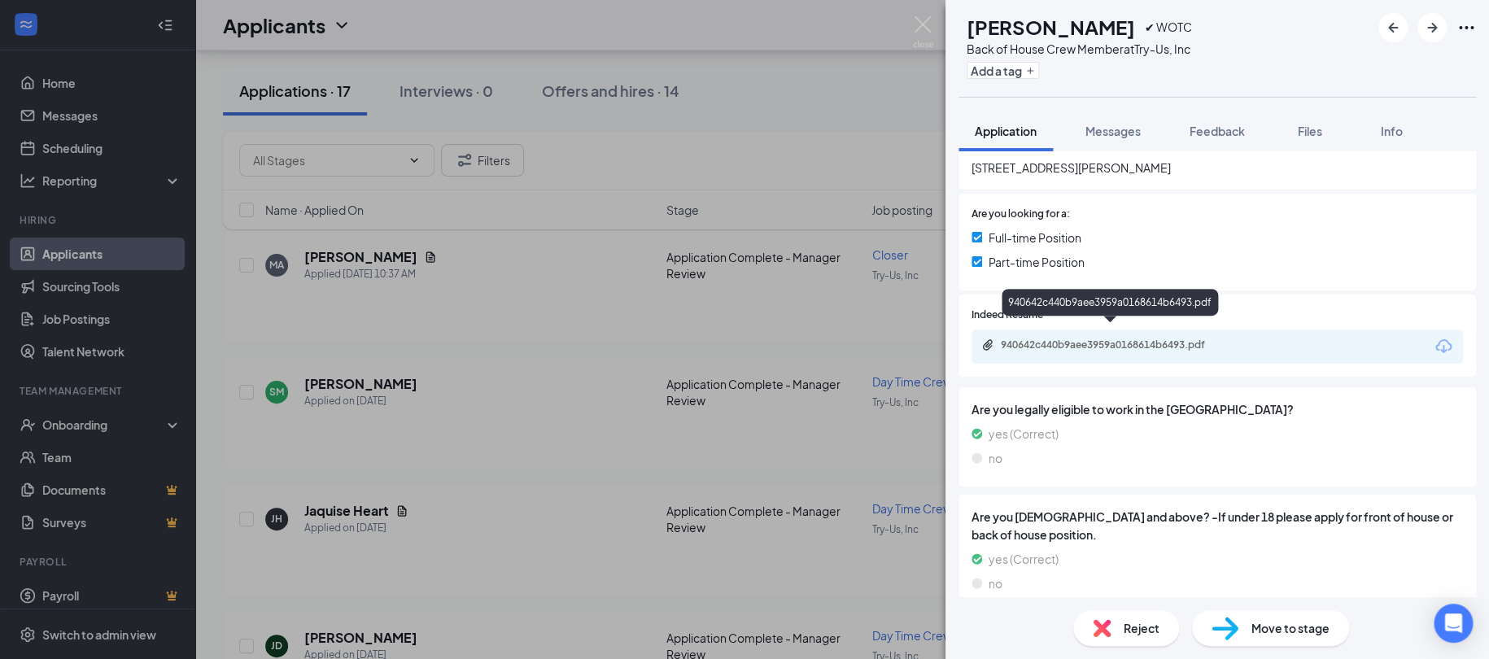
click at [1125, 339] on div "940642c440b9aee3959a0168614b6493.pdf" at bounding box center [1113, 345] width 264 height 15
click at [1431, 30] on icon "ArrowRight" at bounding box center [1432, 28] width 20 height 20
